Goal: Transaction & Acquisition: Purchase product/service

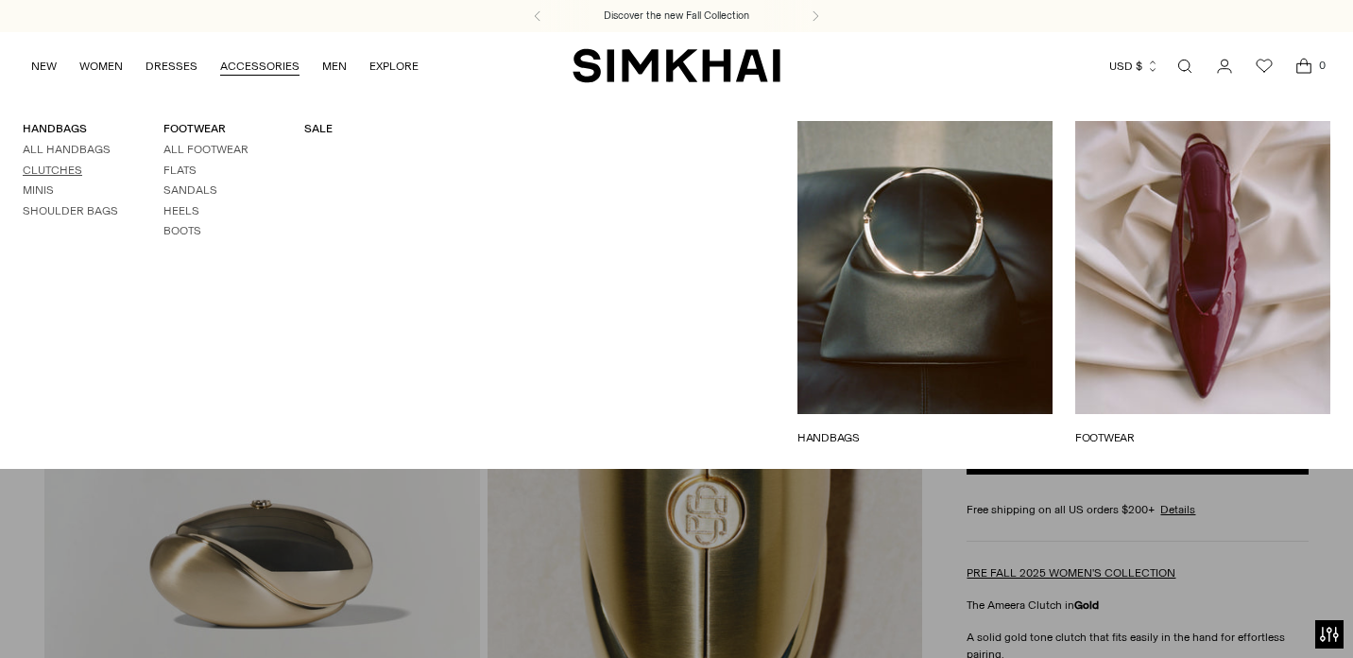
click at [77, 167] on link "Clutches" at bounding box center [53, 170] width 60 height 13
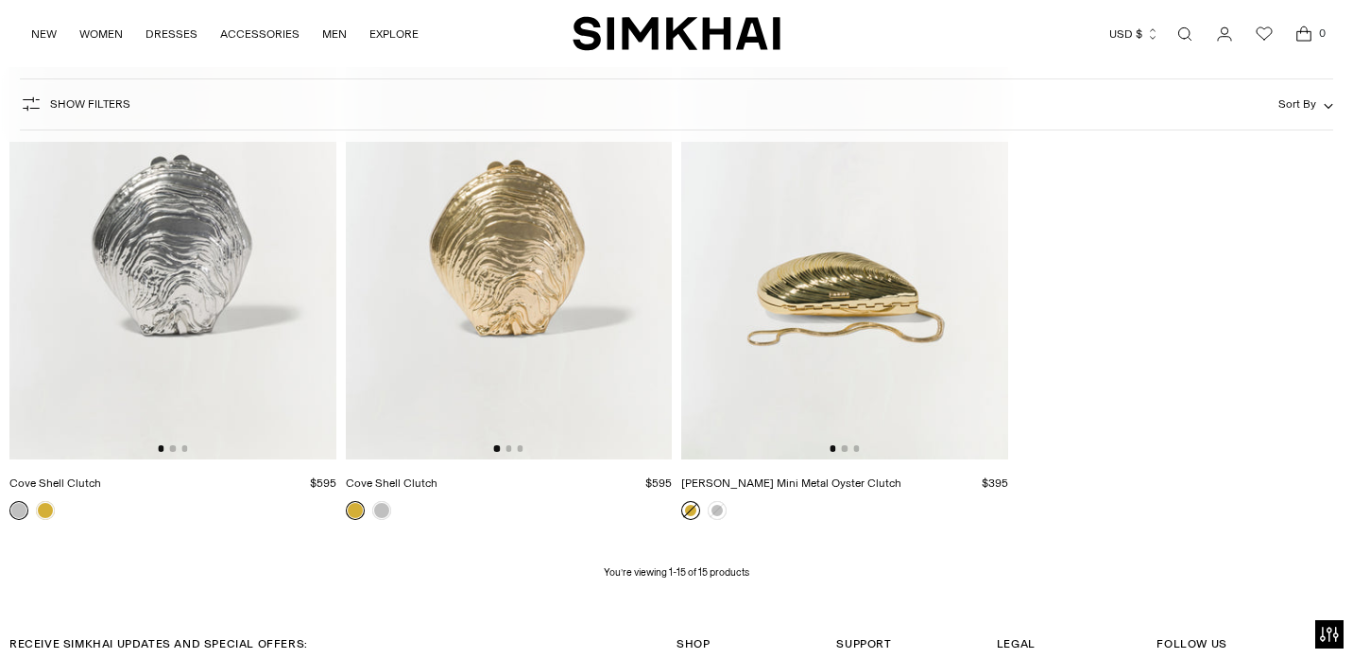
scroll to position [2063, 0]
click at [749, 298] on img at bounding box center [844, 213] width 327 height 490
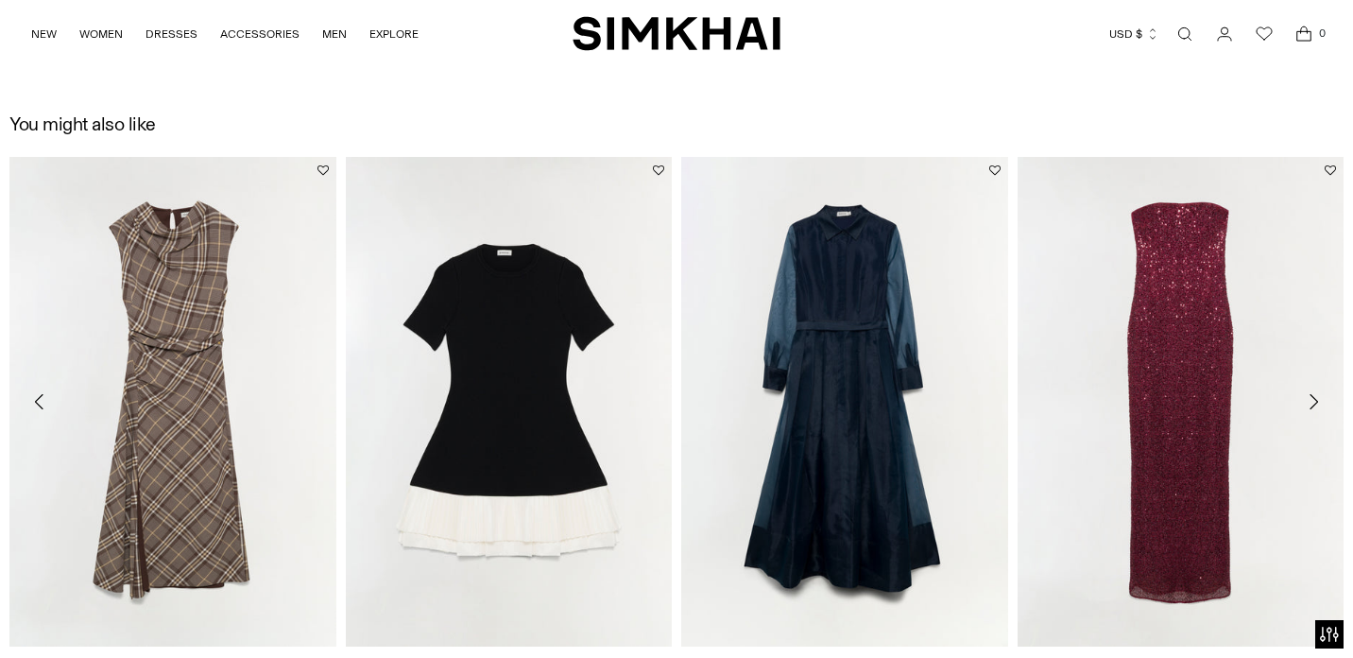
scroll to position [1524, 0]
